Goal: Information Seeking & Learning: Learn about a topic

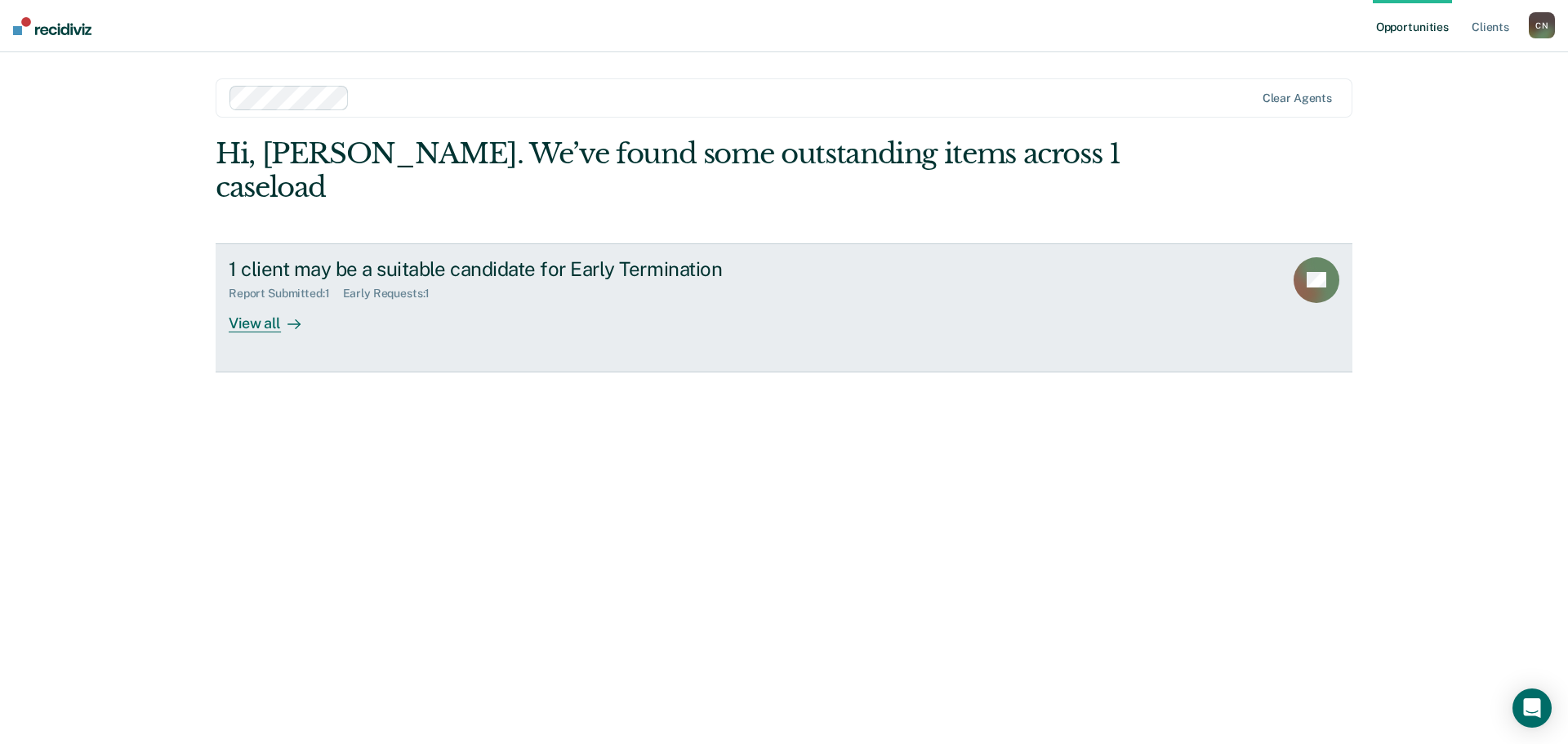
click at [287, 317] on icon at bounding box center [294, 324] width 13 height 13
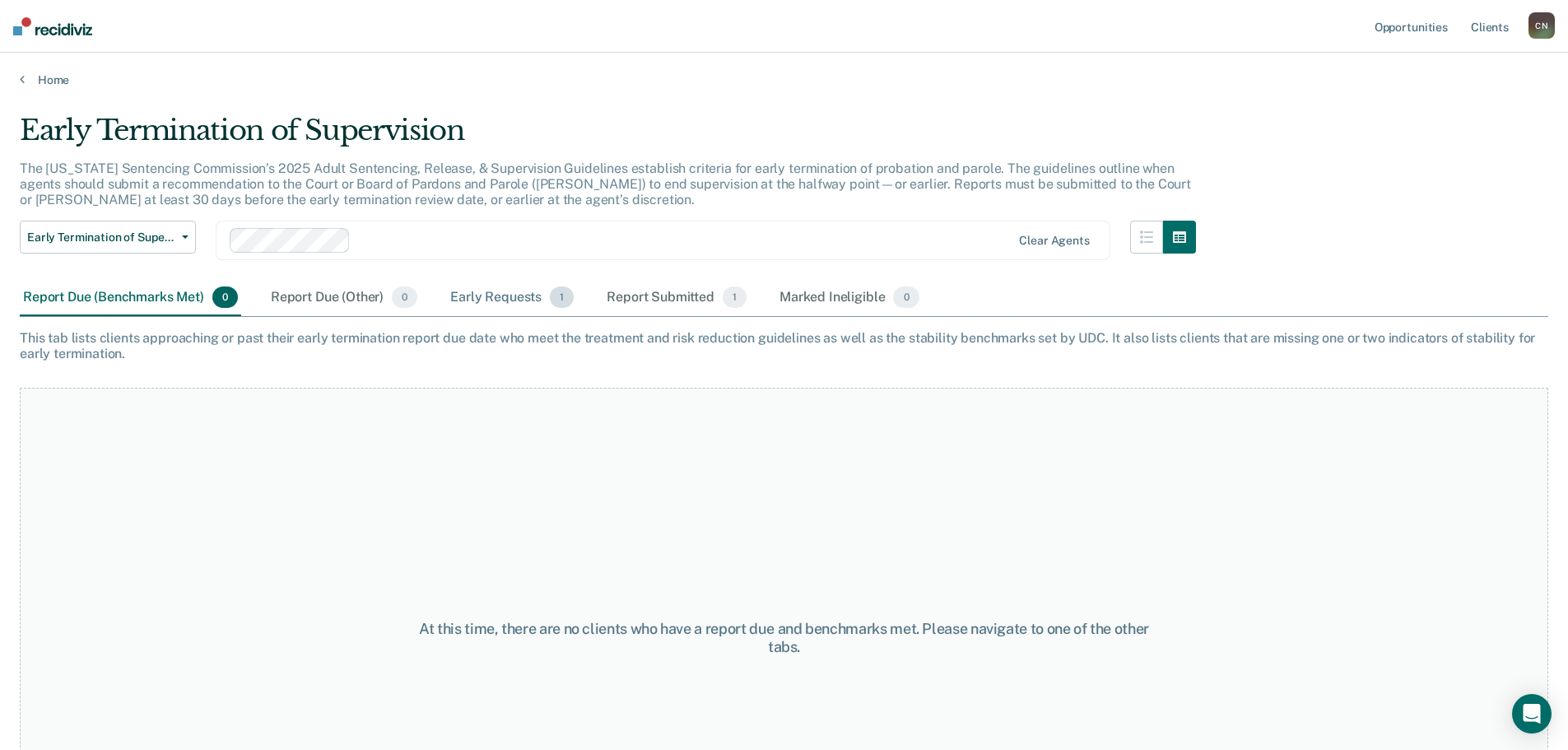
click at [507, 293] on div "Early Requests 1" at bounding box center [512, 298] width 130 height 36
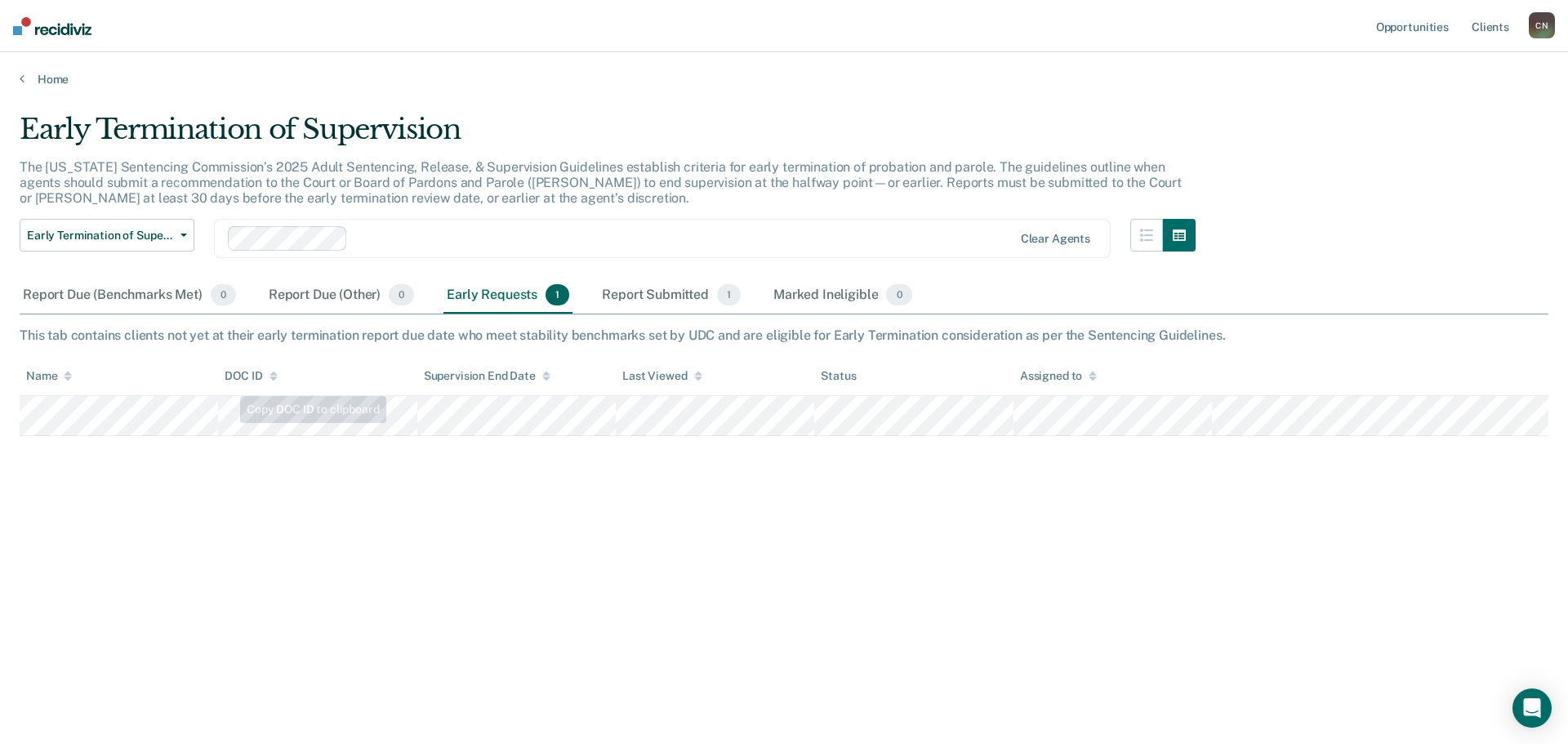
click at [55, 438] on div "Early Termination of Supervision The [US_STATE] Sentencing Commission’s 2025 Ad…" at bounding box center [784, 367] width 1529 height 508
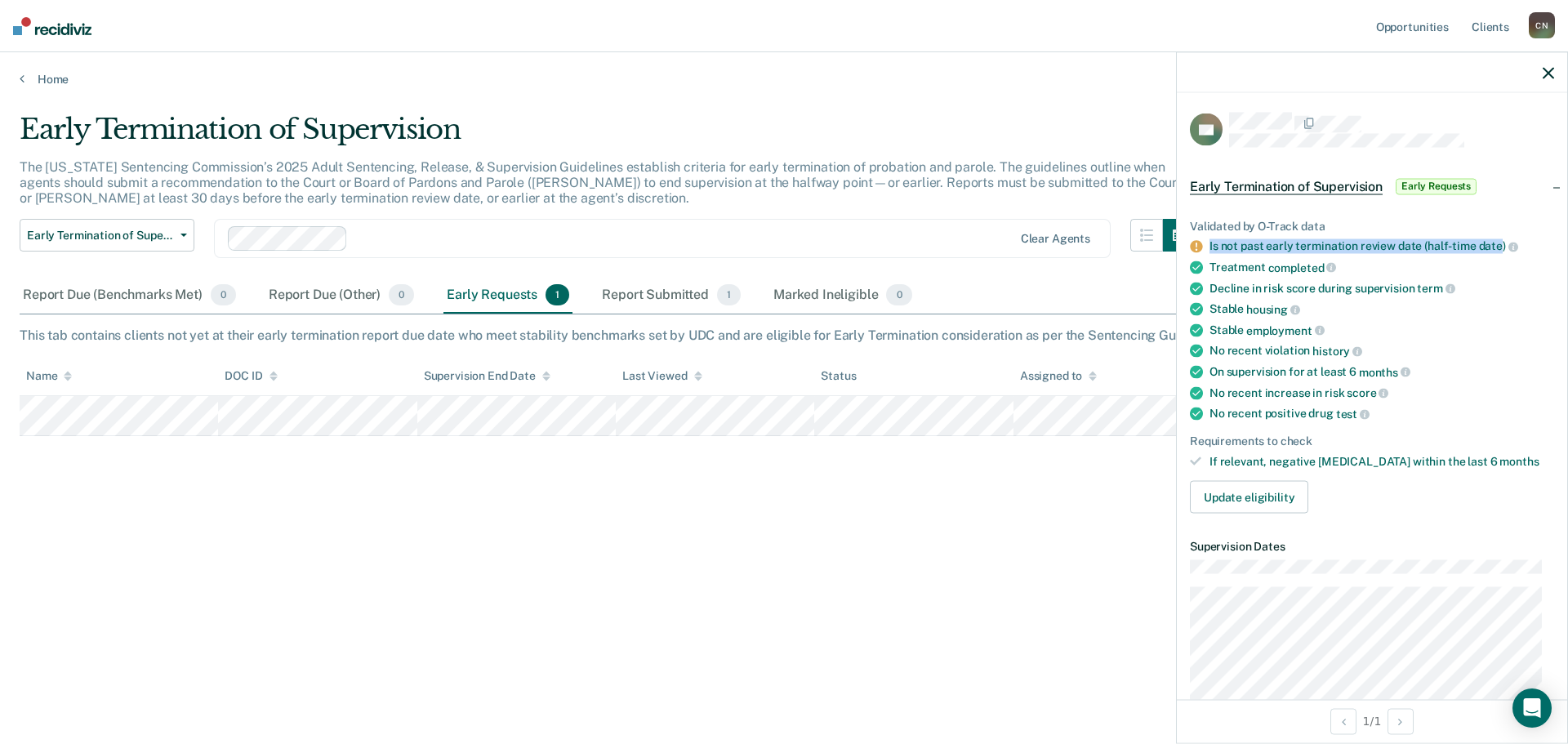
drag, startPoint x: 1209, startPoint y: 237, endPoint x: 1496, endPoint y: 242, distance: 287.0
click at [1496, 242] on li "Is not past early termination review date (half-time date)" at bounding box center [1372, 246] width 365 height 14
click at [1485, 284] on div "Decline in risk score during supervision term" at bounding box center [1381, 288] width 344 height 14
click at [1552, 72] on icon "button" at bounding box center [1549, 73] width 12 height 12
